Goal: Information Seeking & Learning: Find specific fact

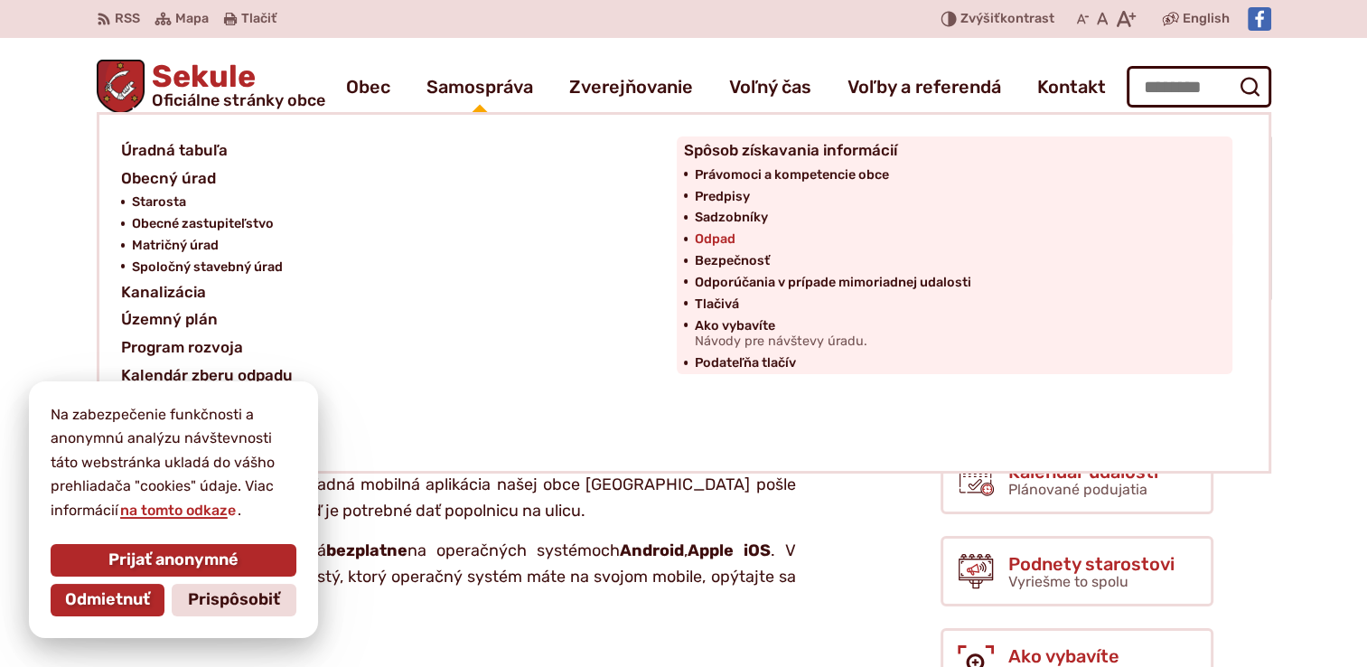
click at [712, 235] on span "Odpad" at bounding box center [715, 240] width 41 height 22
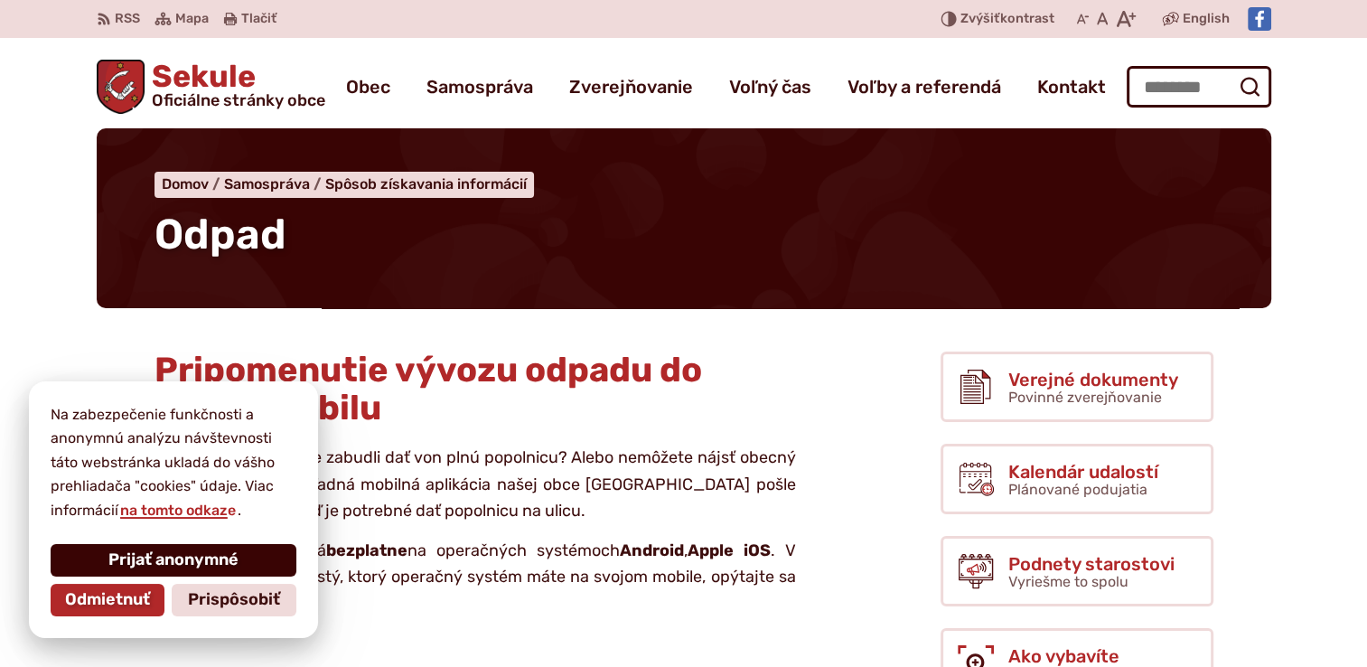
click at [136, 565] on span "Prijať anonymné" at bounding box center [173, 560] width 130 height 20
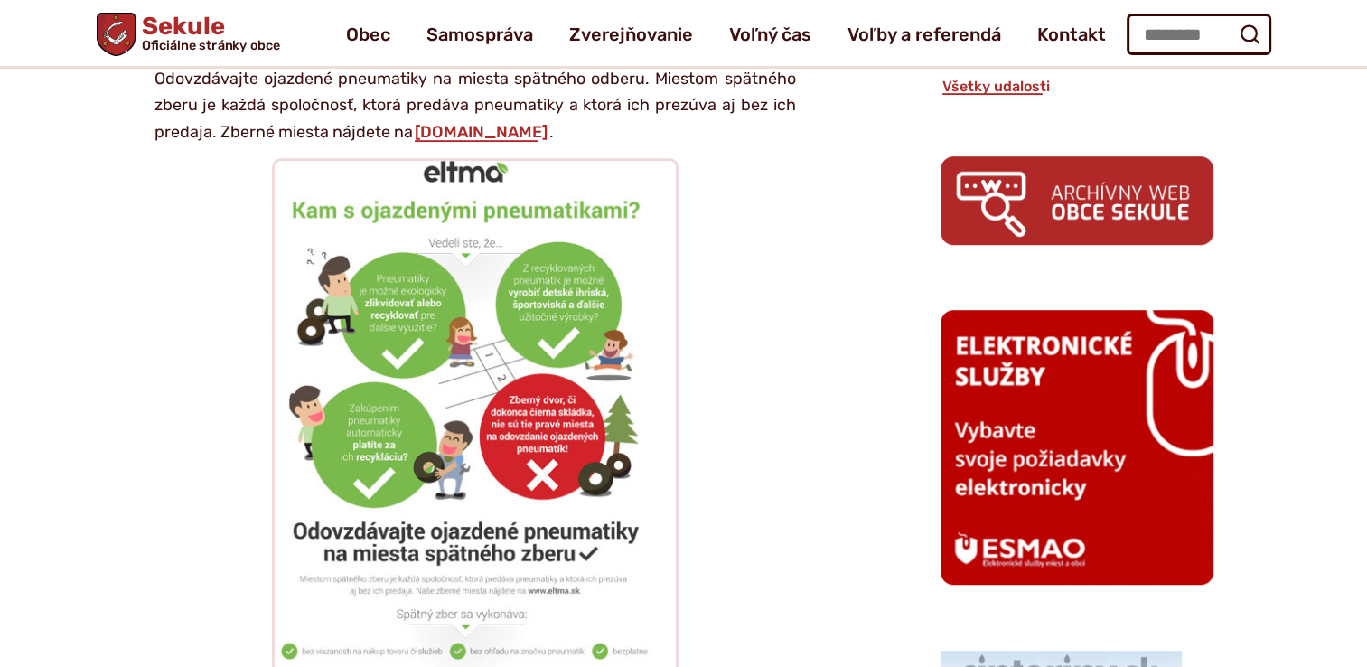
scroll to position [1084, 0]
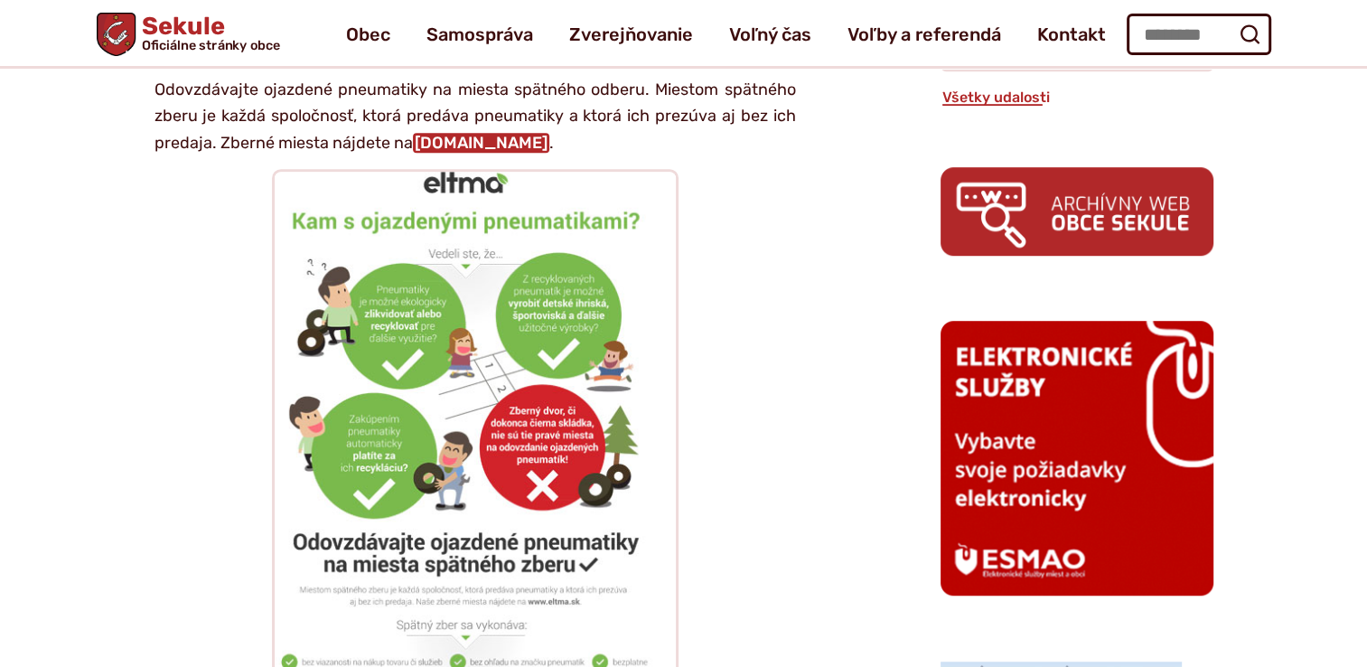
click at [452, 145] on link "www.eltma.sk" at bounding box center [481, 143] width 136 height 20
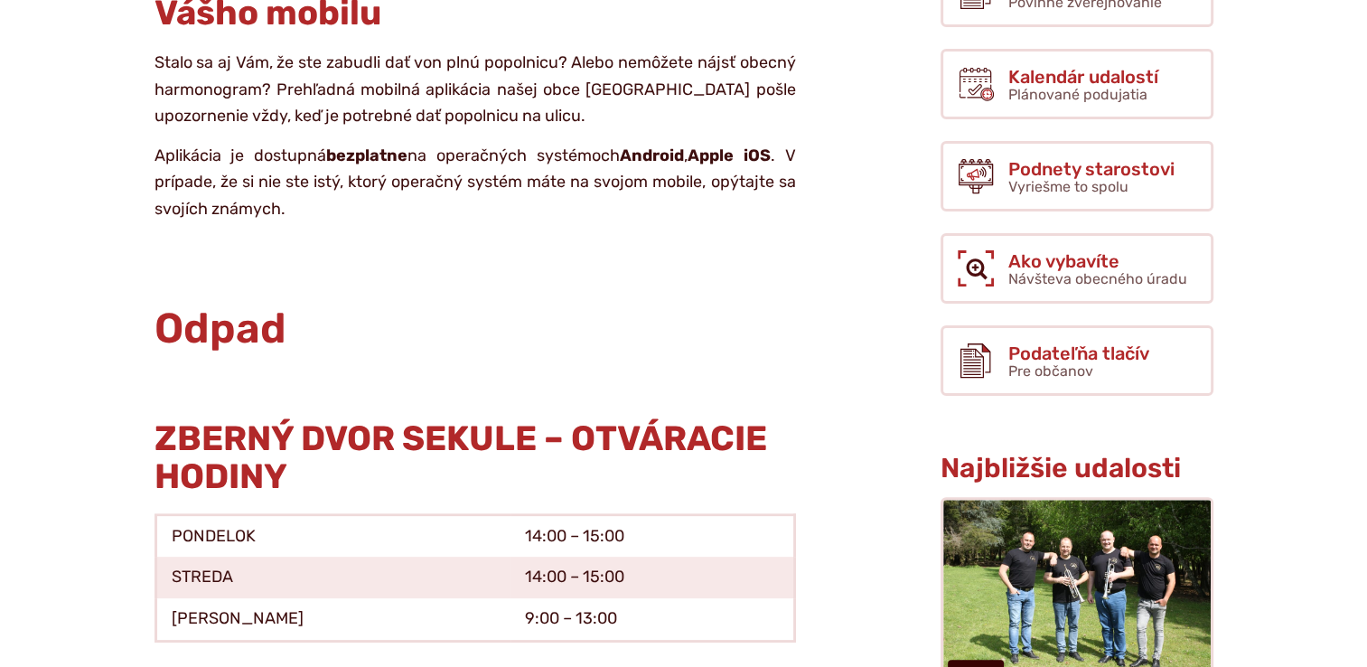
scroll to position [399, 0]
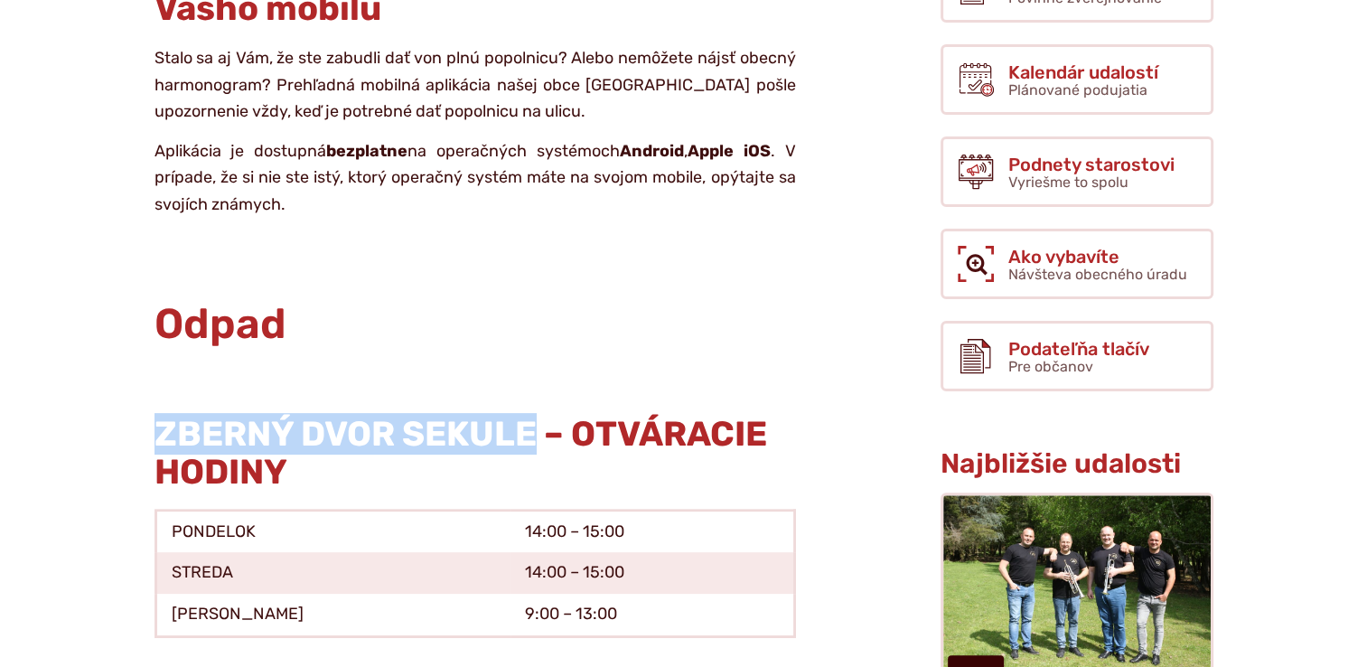
drag, startPoint x: 162, startPoint y: 433, endPoint x: 537, endPoint y: 428, distance: 375.0
click at [537, 428] on strong "ZBERNÝ DVOR SEKULE – OTVÁRACIE HODINY" at bounding box center [461, 453] width 613 height 80
drag, startPoint x: 537, startPoint y: 428, endPoint x: 459, endPoint y: 431, distance: 77.8
copy strong "ZBERNÝ DVOR SEKULE"
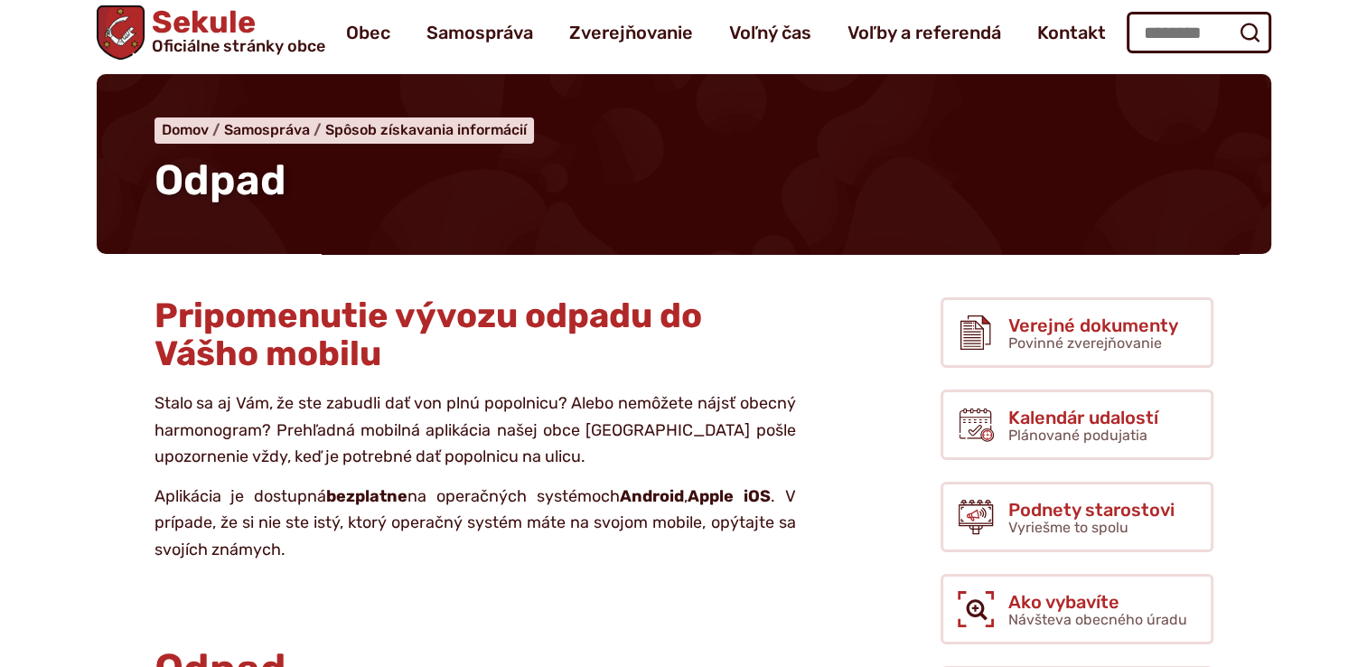
scroll to position [0, 0]
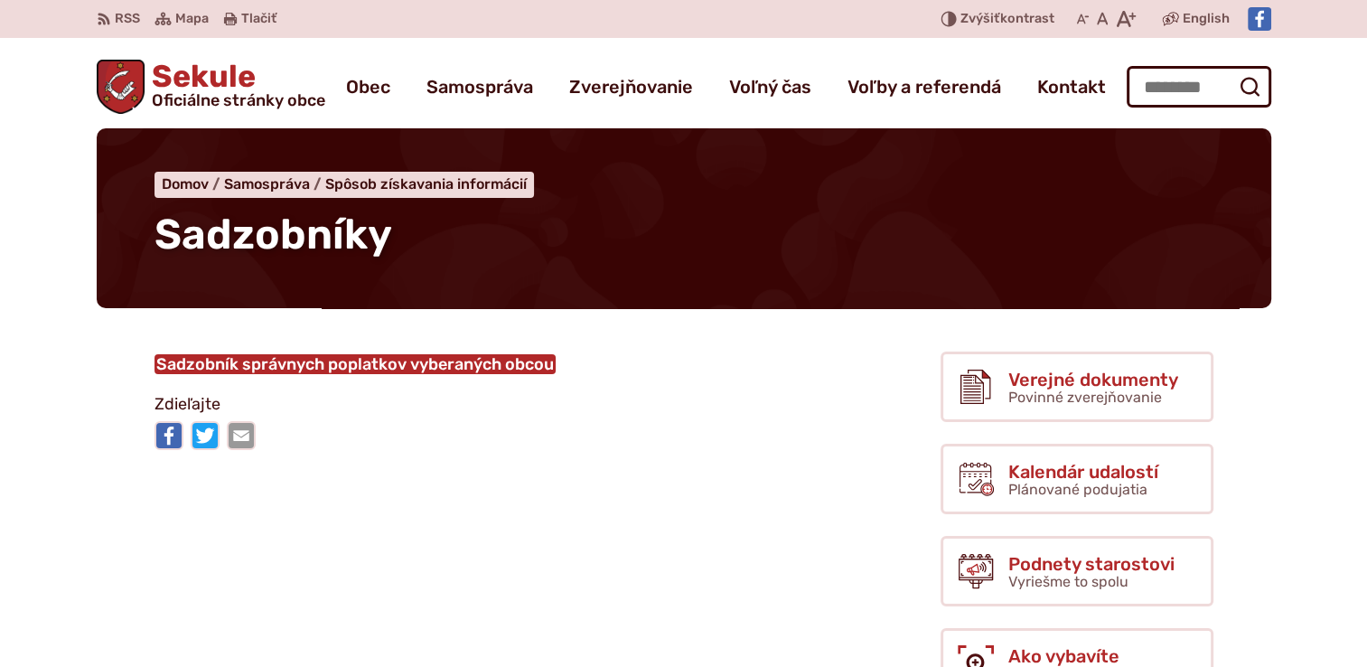
click at [373, 366] on link "Sadzobník správnych poplatkov vyberaných obcou" at bounding box center [355, 364] width 401 height 20
